Goal: Information Seeking & Learning: Learn about a topic

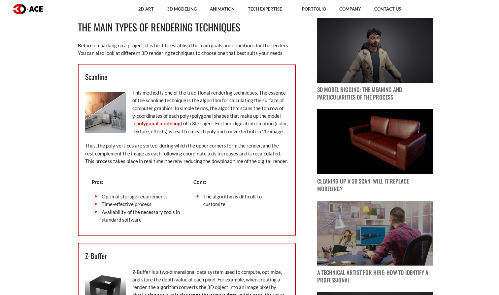
scroll to position [431, 0]
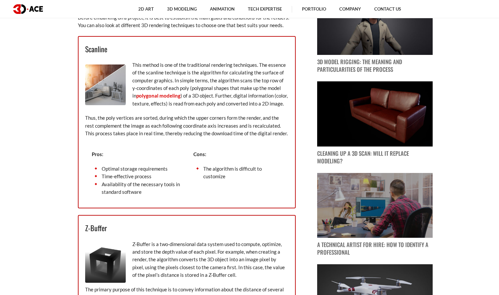
click at [156, 66] on p "This method is one of the traditional rendering techniques. The essence of the …" at bounding box center [186, 84] width 203 height 46
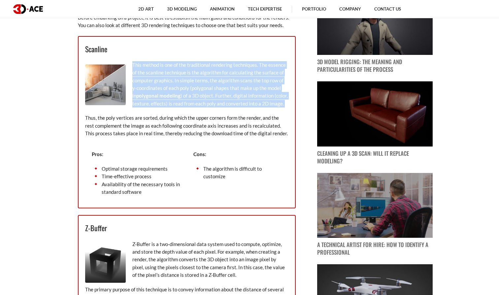
click at [156, 66] on p "This method is one of the traditional rendering techniques. The essence of the …" at bounding box center [186, 84] width 203 height 46
click at [148, 71] on p "This method is one of the traditional rendering techniques. The essence of the …" at bounding box center [186, 84] width 203 height 46
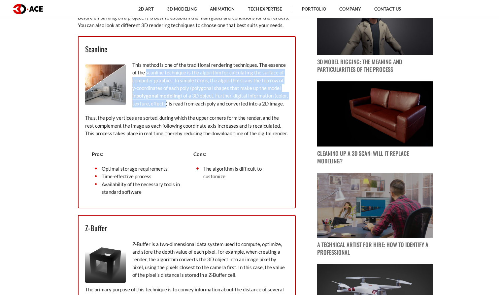
drag, startPoint x: 148, startPoint y: 71, endPoint x: 164, endPoint y: 102, distance: 35.1
click at [164, 102] on p "This method is one of the traditional rendering techniques. The essence of the …" at bounding box center [186, 84] width 203 height 46
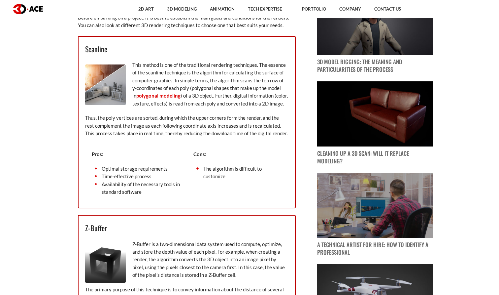
click at [101, 119] on p "Thus, the poly vertices are sorted, during which the upper corners form the ren…" at bounding box center [186, 125] width 203 height 23
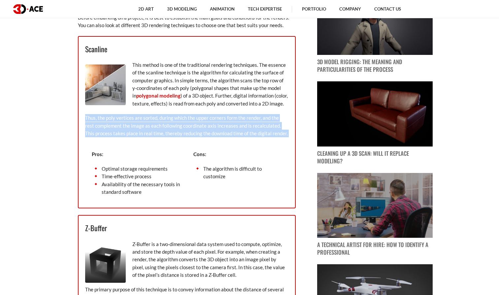
click at [101, 119] on p "Thus, the poly vertices are sorted, during which the upper corners form the ren…" at bounding box center [186, 125] width 203 height 23
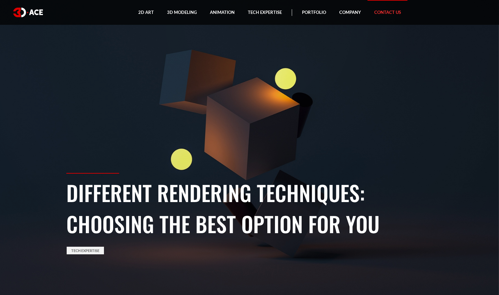
scroll to position [0, 0]
